Goal: Register for event/course

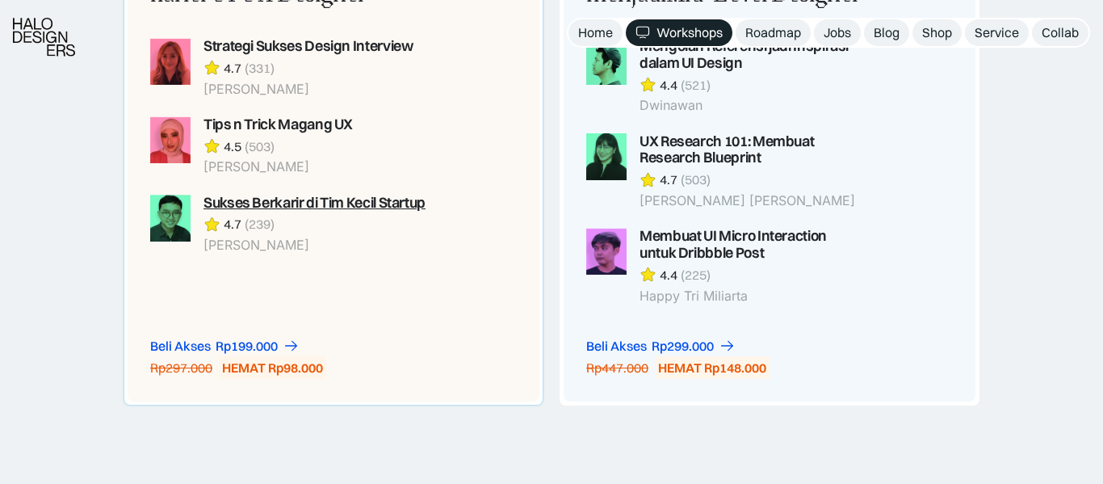
scroll to position [1505, 0]
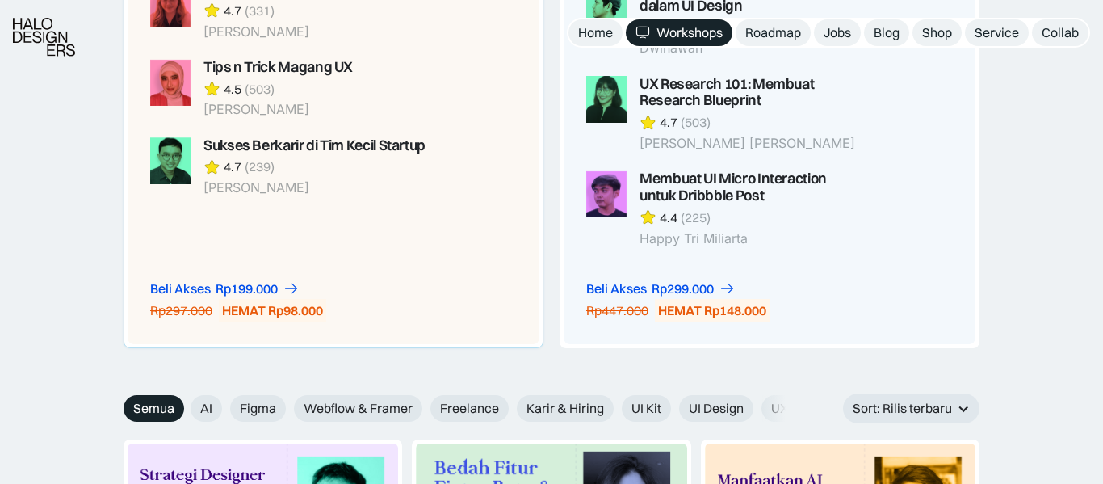
click at [345, 259] on div "Memulai karier UI UX Designer Strategi Sukses Design Interview 4.7 (331) Rianti…" at bounding box center [289, 105] width 323 height 480
click at [278, 285] on div "Rp199.000" at bounding box center [247, 288] width 62 height 17
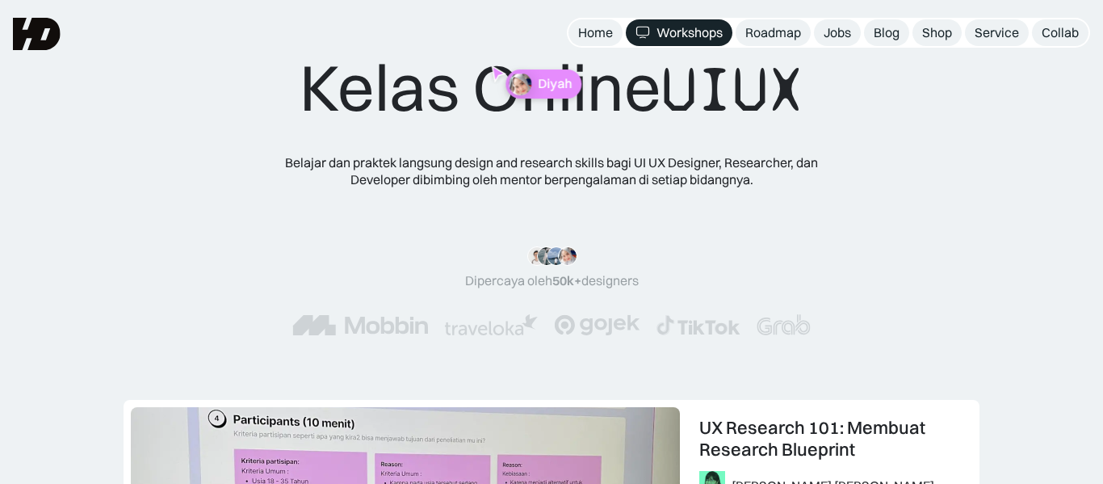
scroll to position [0, 0]
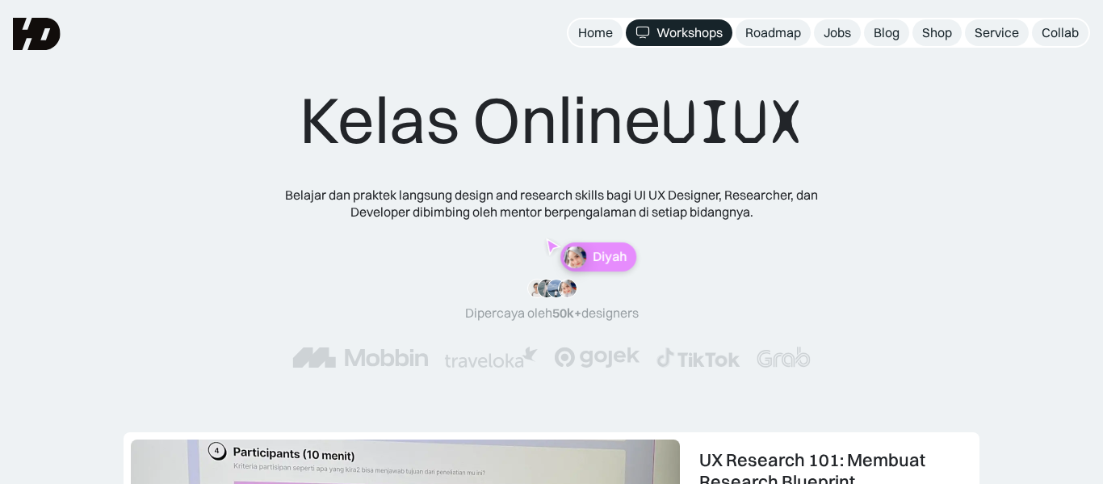
click at [203, 126] on div "Kelas Online UIUX Belajar dan praktek langsung design and research skills bagi …" at bounding box center [552, 240] width 974 height 319
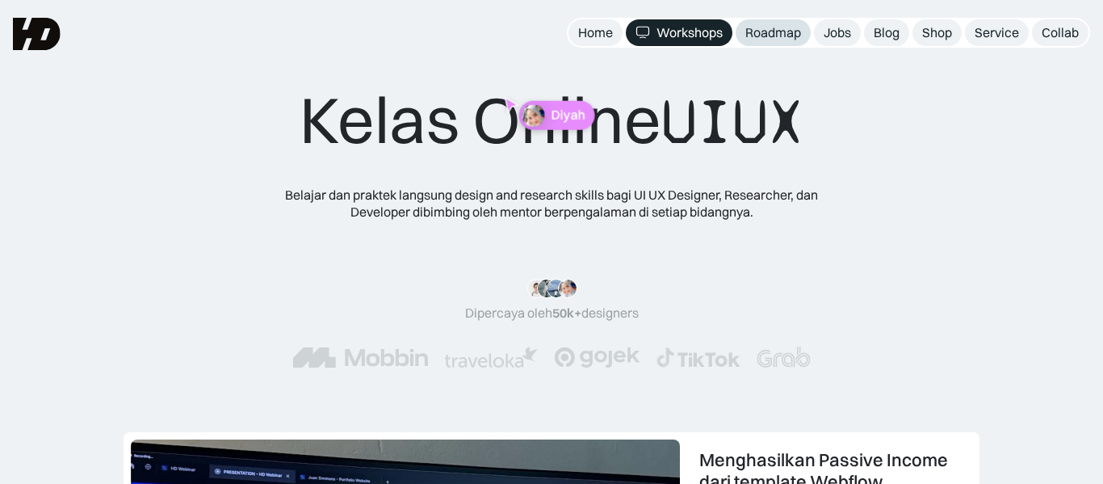
click at [751, 42] on link "Roadmap" at bounding box center [773, 32] width 75 height 27
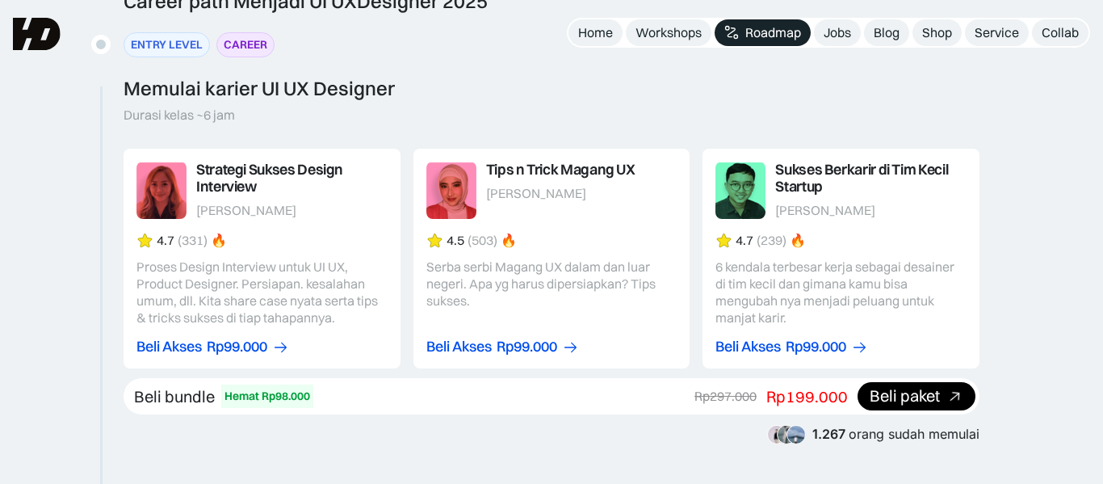
scroll to position [1679, 0]
